Goal: Task Accomplishment & Management: Manage account settings

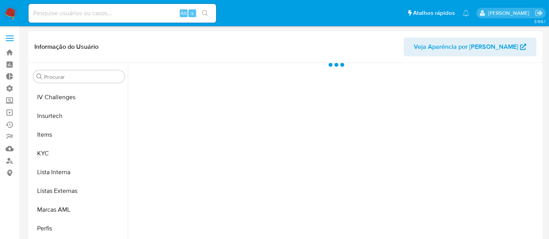
scroll to position [349, 0]
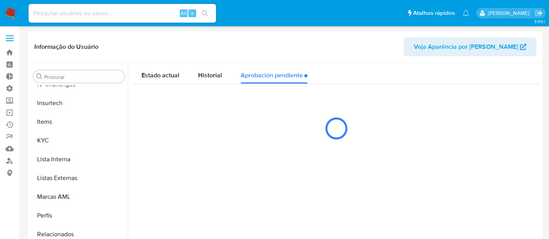
select select "10"
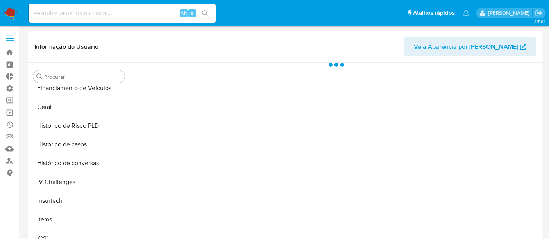
scroll to position [349, 0]
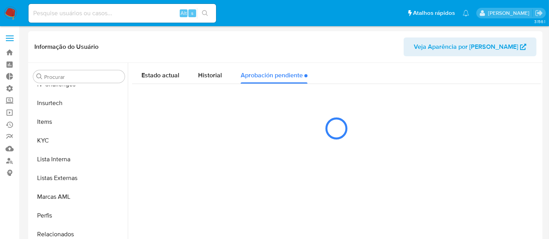
select select "10"
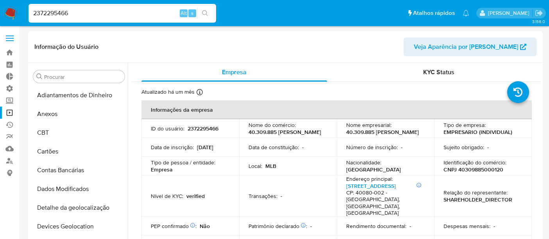
select select "10"
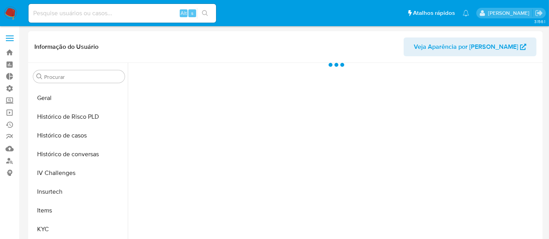
scroll to position [349, 0]
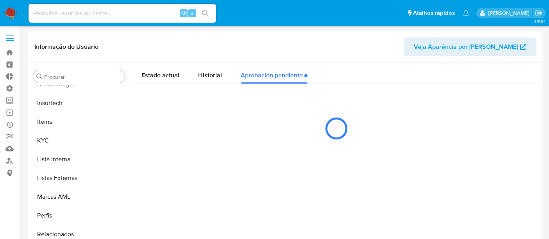
select select "10"
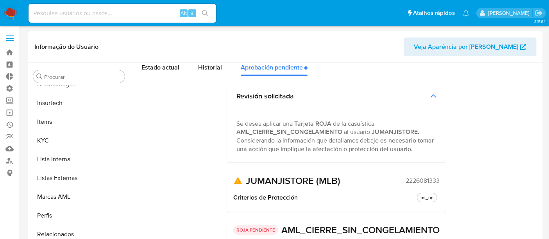
scroll to position [0, 0]
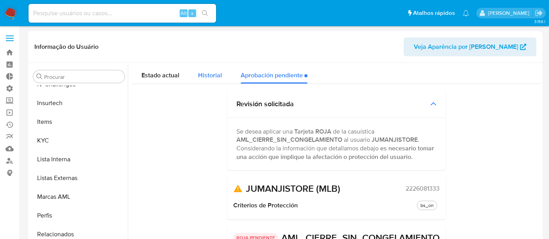
click at [212, 77] on span "Historial" at bounding box center [210, 75] width 24 height 9
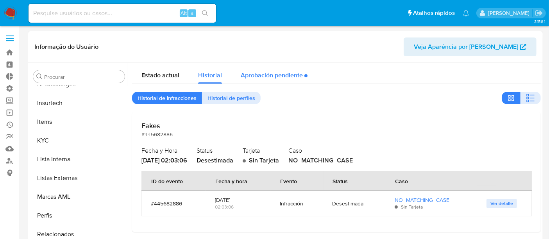
click at [273, 74] on div "Aprobación pendiente" at bounding box center [274, 73] width 67 height 21
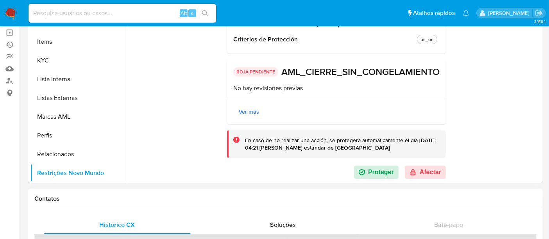
scroll to position [130, 0]
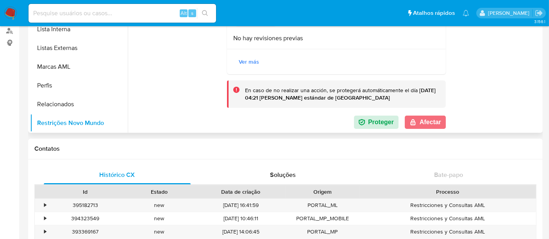
click at [420, 122] on button "Afectar" at bounding box center [425, 122] width 41 height 13
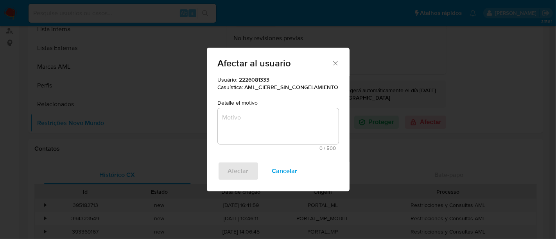
click at [242, 124] on textarea "Motivo" at bounding box center [278, 126] width 121 height 36
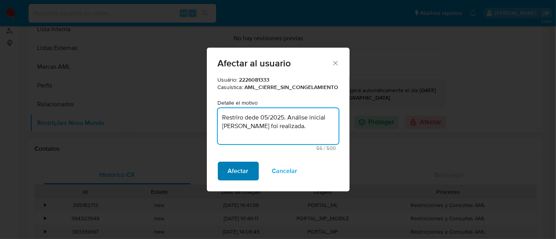
type textarea "Restriro dede 05/2025. Análise inicial [PERSON_NAME] foi realizada."
drag, startPoint x: 239, startPoint y: 172, endPoint x: 334, endPoint y: 215, distance: 103.8
click at [241, 172] on span "Afectar" at bounding box center [238, 171] width 21 height 17
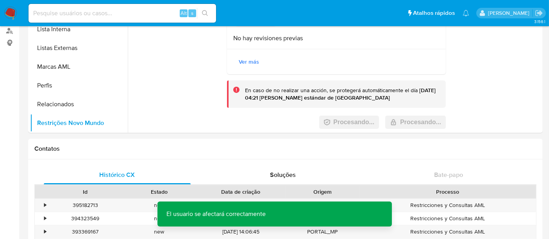
scroll to position [0, 0]
